Goal: Information Seeking & Learning: Learn about a topic

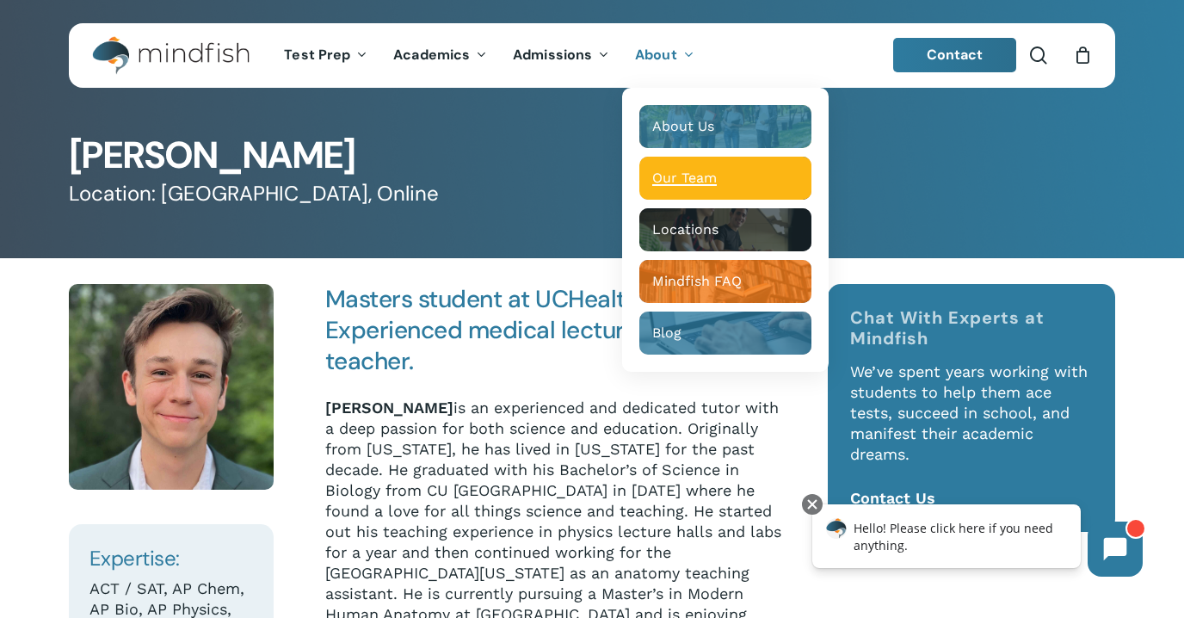
click at [700, 182] on span "Our Team" at bounding box center [684, 178] width 65 height 16
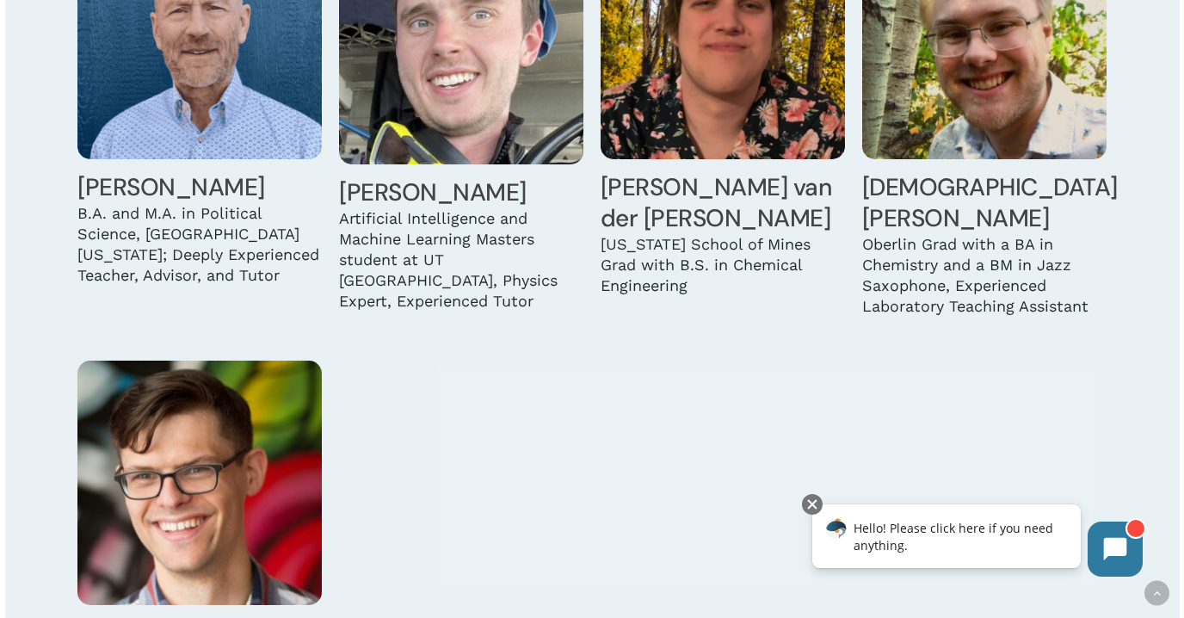
scroll to position [4910, 0]
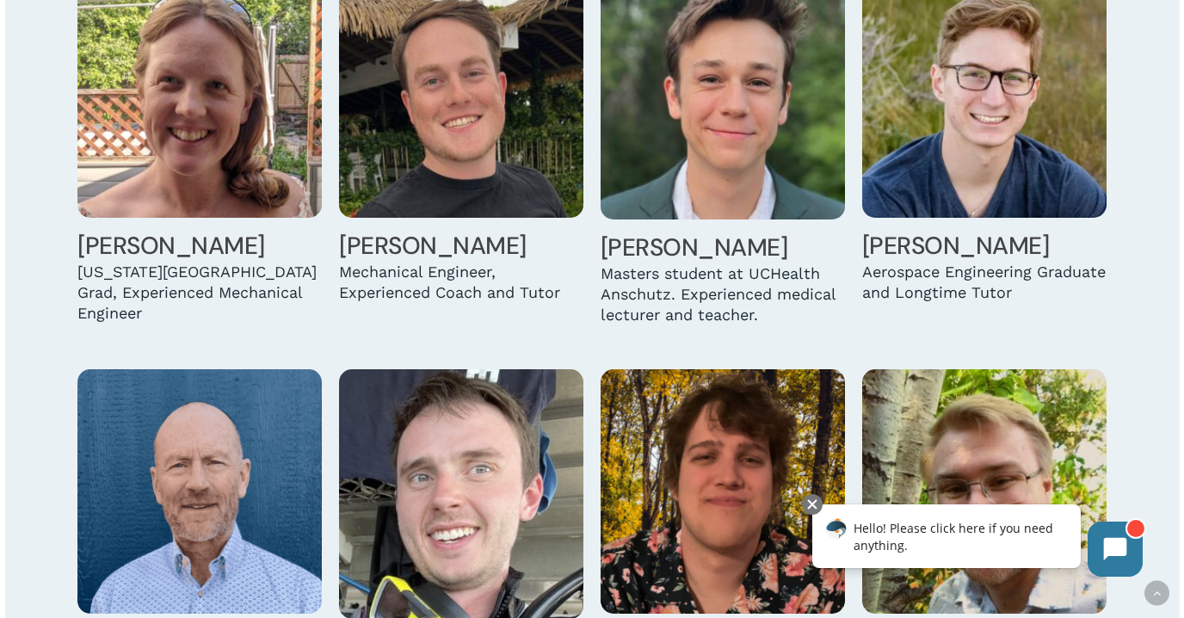
scroll to position [4481, 0]
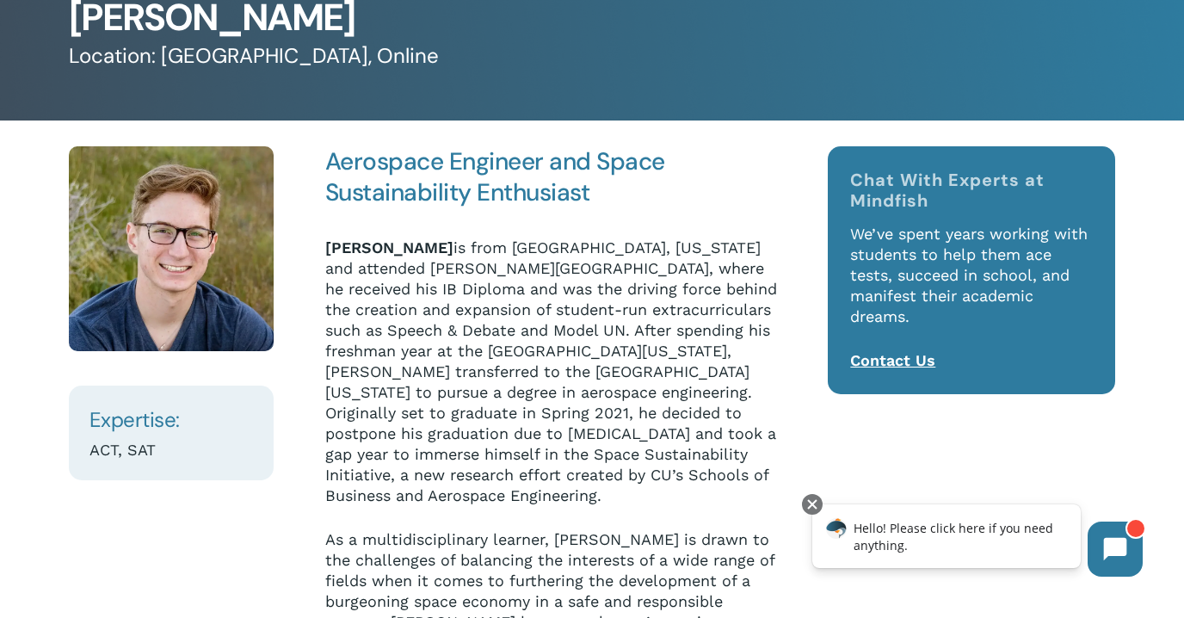
scroll to position [139, 0]
